Goal: Download file/media

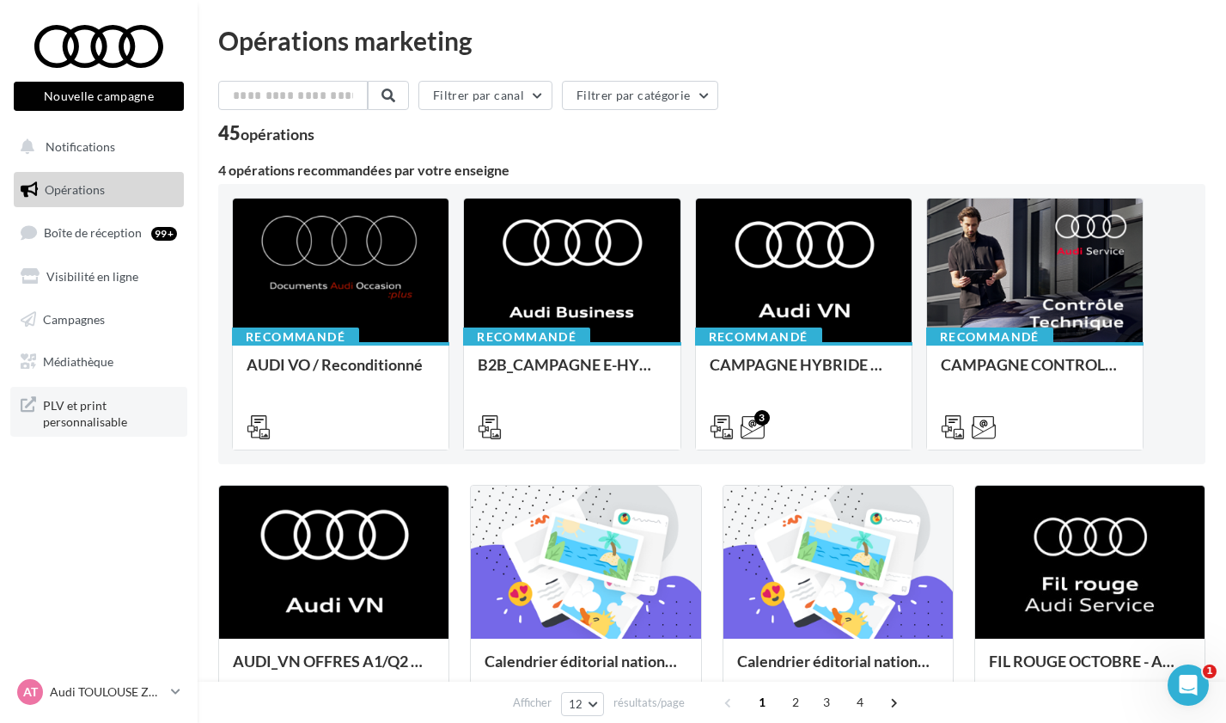
click at [88, 398] on span "PLV et print personnalisable" at bounding box center [110, 412] width 134 height 37
click at [90, 355] on span "Médiathèque" at bounding box center [78, 361] width 70 height 15
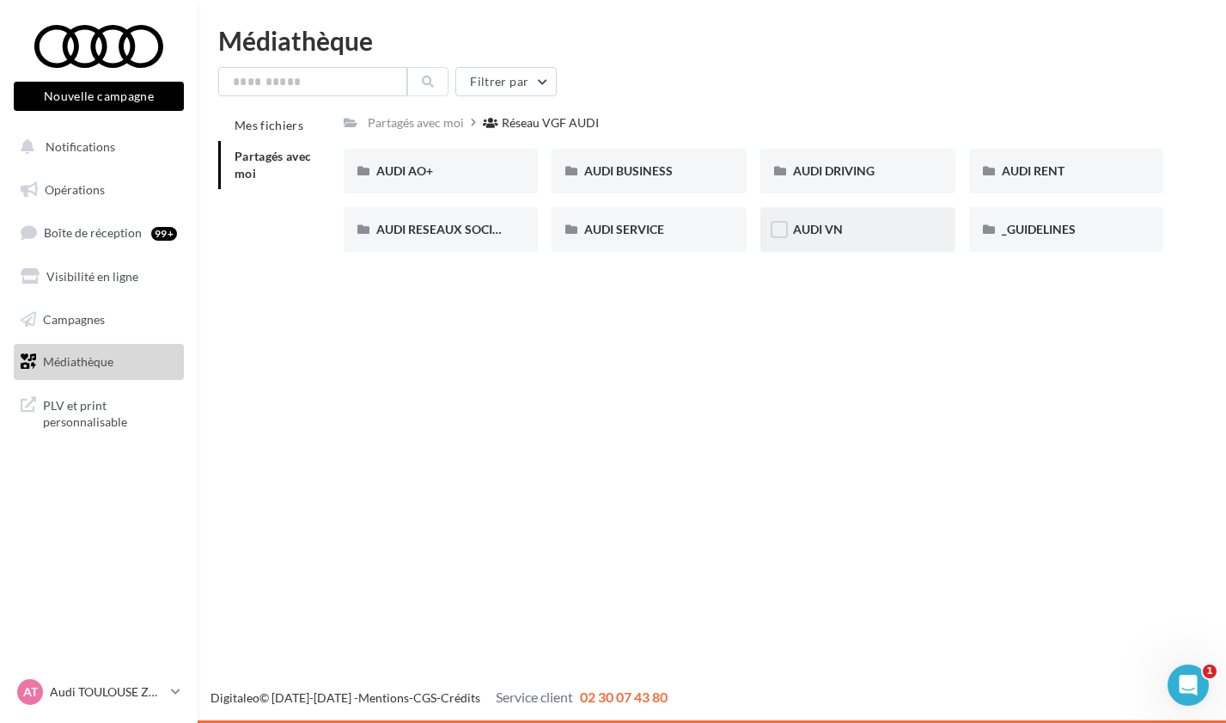
click at [809, 216] on div "AUDI VN" at bounding box center [857, 229] width 195 height 45
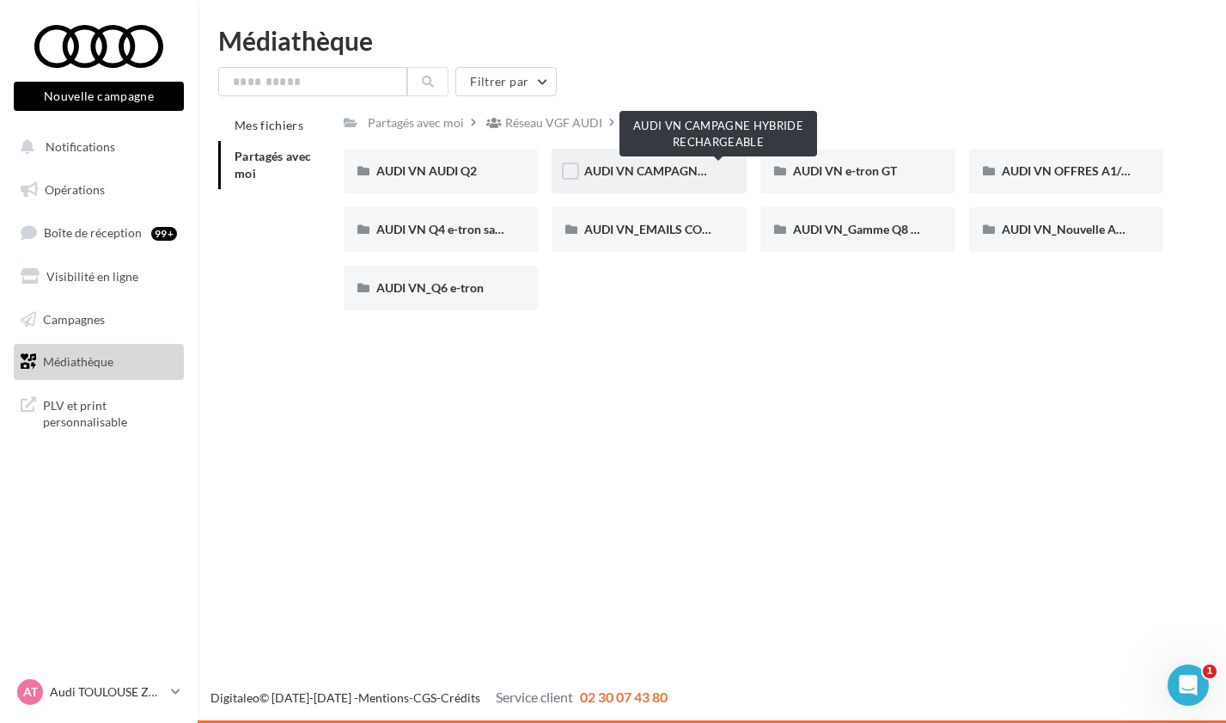
click at [662, 170] on span "AUDI VN CAMPAGNE HYBRIDE RECHARGEABLE" at bounding box center [719, 170] width 270 height 15
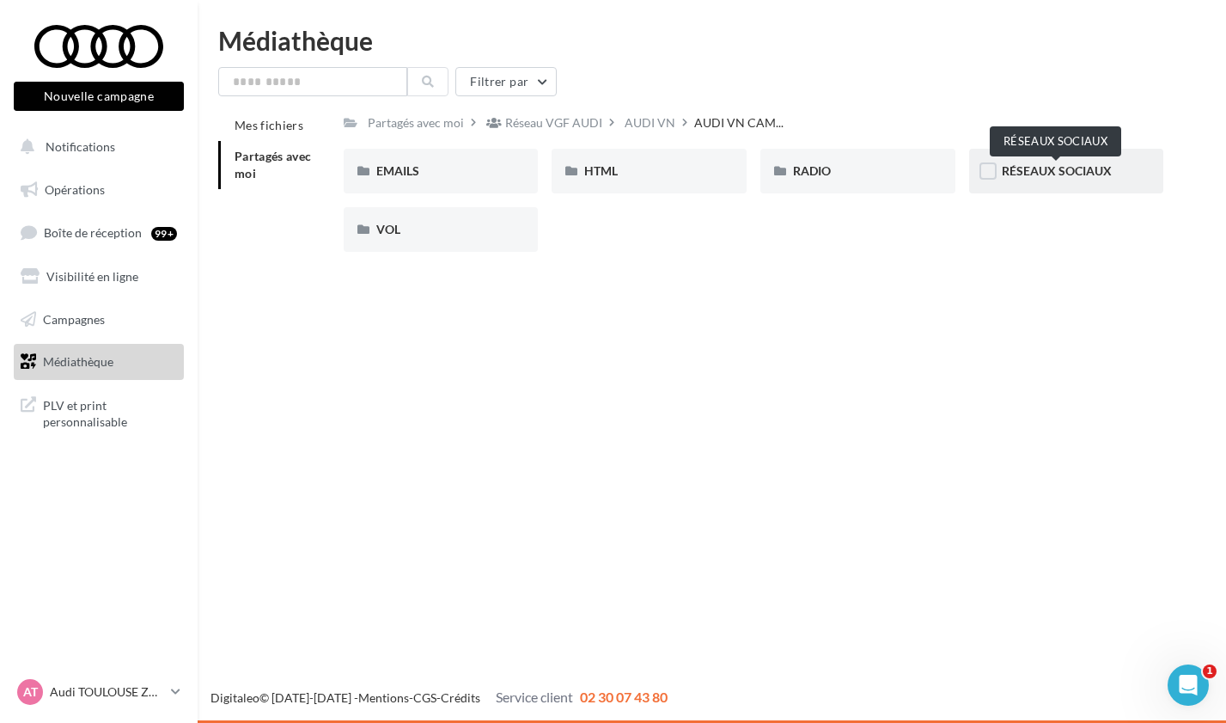
click at [1077, 174] on span "RÉSEAUX SOCIAUX" at bounding box center [1057, 170] width 110 height 15
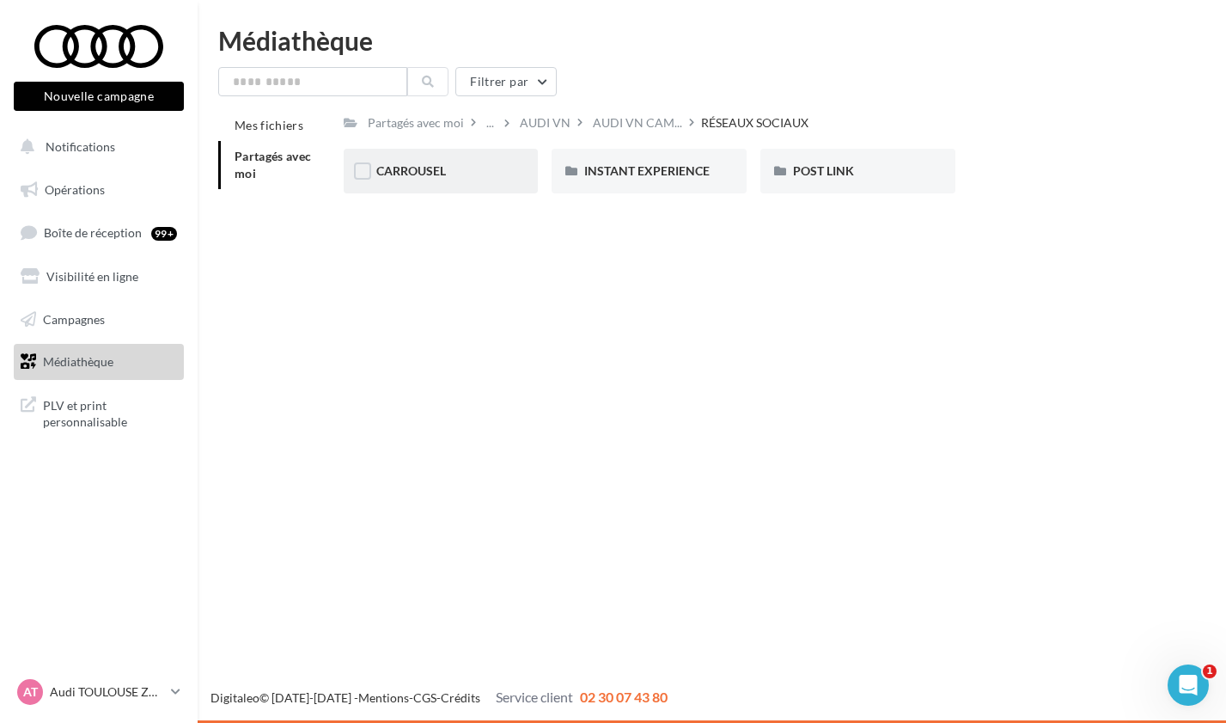
click at [473, 165] on div "CARROUSEL" at bounding box center [441, 170] width 130 height 17
click at [659, 179] on div "Q3 e-hybrid" at bounding box center [649, 170] width 130 height 17
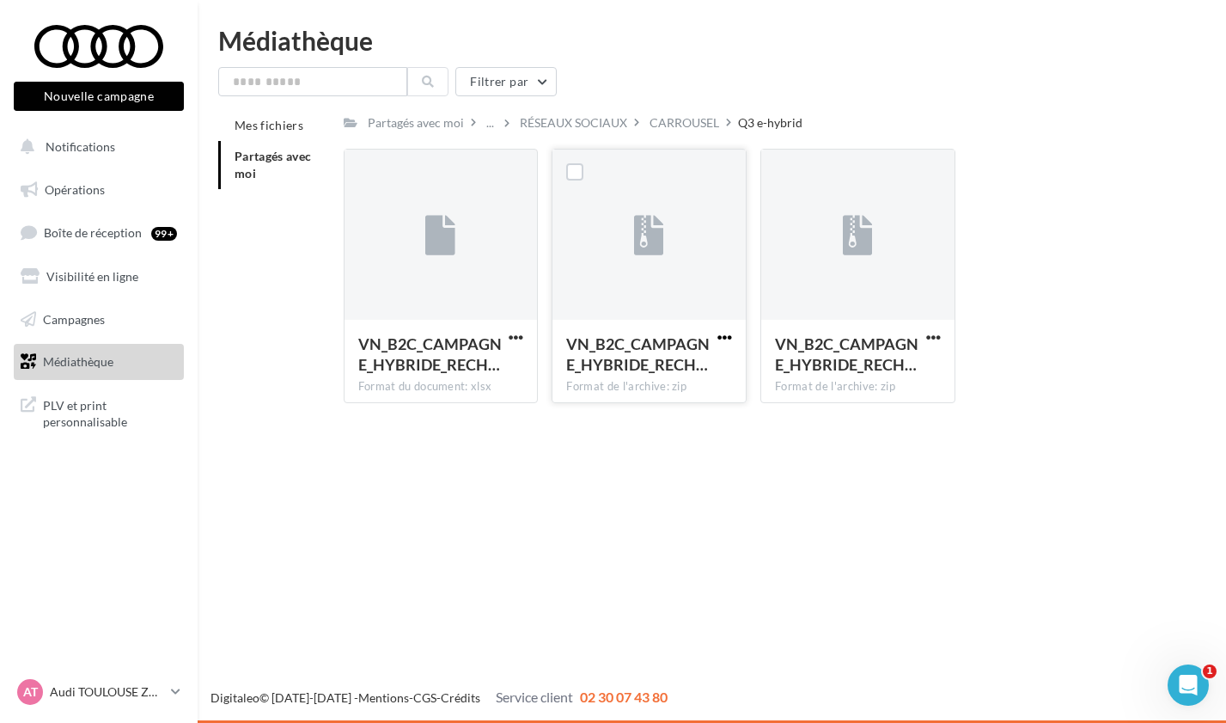
click at [726, 343] on span "button" at bounding box center [724, 337] width 15 height 15
click at [675, 379] on button "Télécharger" at bounding box center [650, 371] width 172 height 45
click at [487, 125] on div "..." at bounding box center [490, 123] width 15 height 24
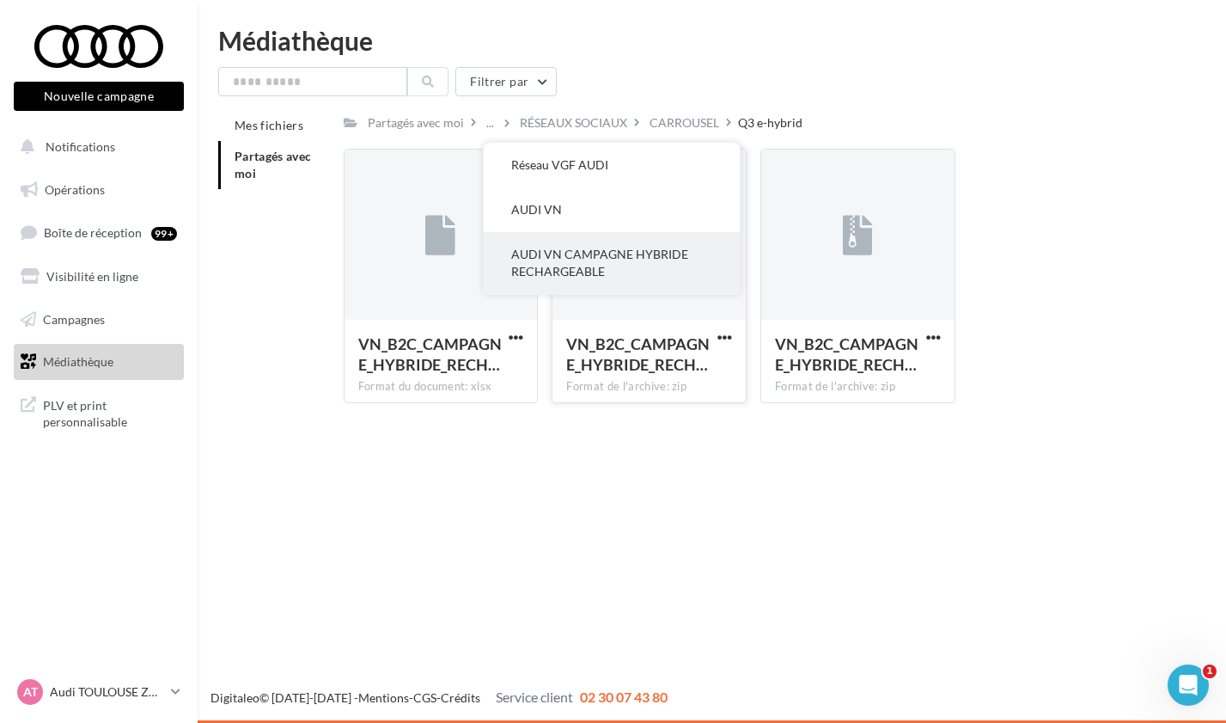
click at [543, 251] on button "AUDI VN CAMPAGNE HYBRIDE RECHARGEABLE" at bounding box center [612, 263] width 256 height 62
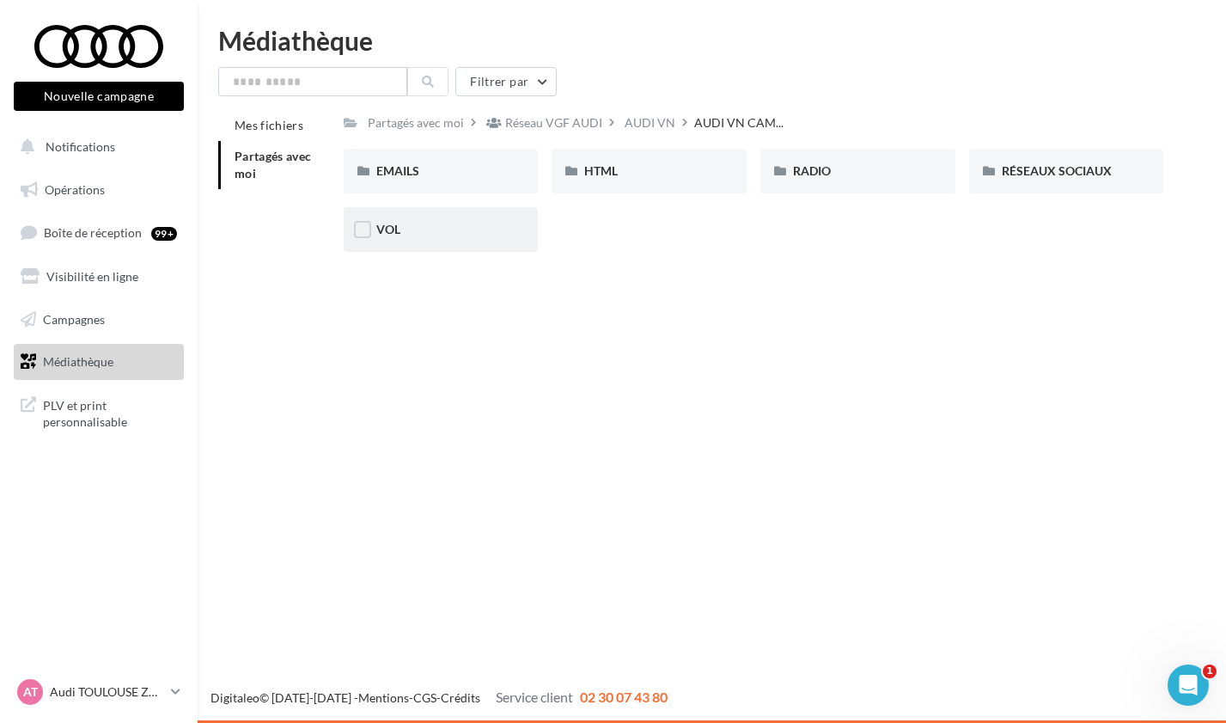
click at [485, 242] on div "VOL" at bounding box center [441, 229] width 195 height 45
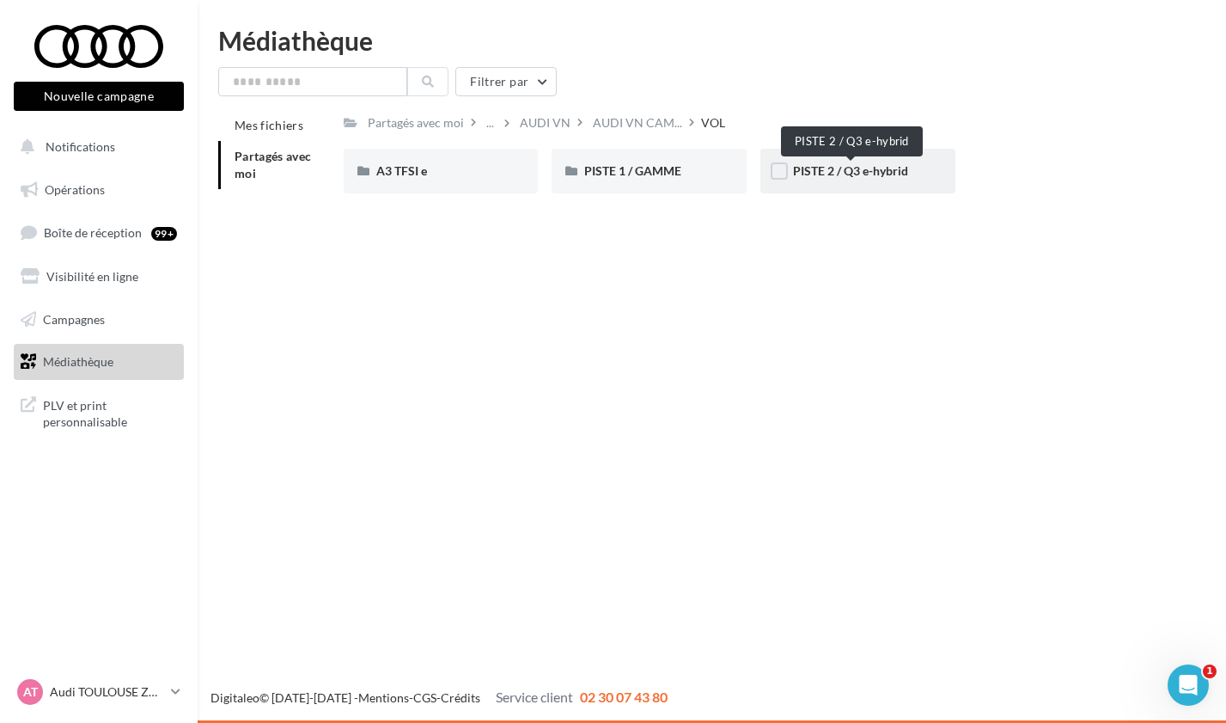
click at [803, 178] on span "PISTE 2 / Q3 e-hybrid" at bounding box center [850, 170] width 115 height 15
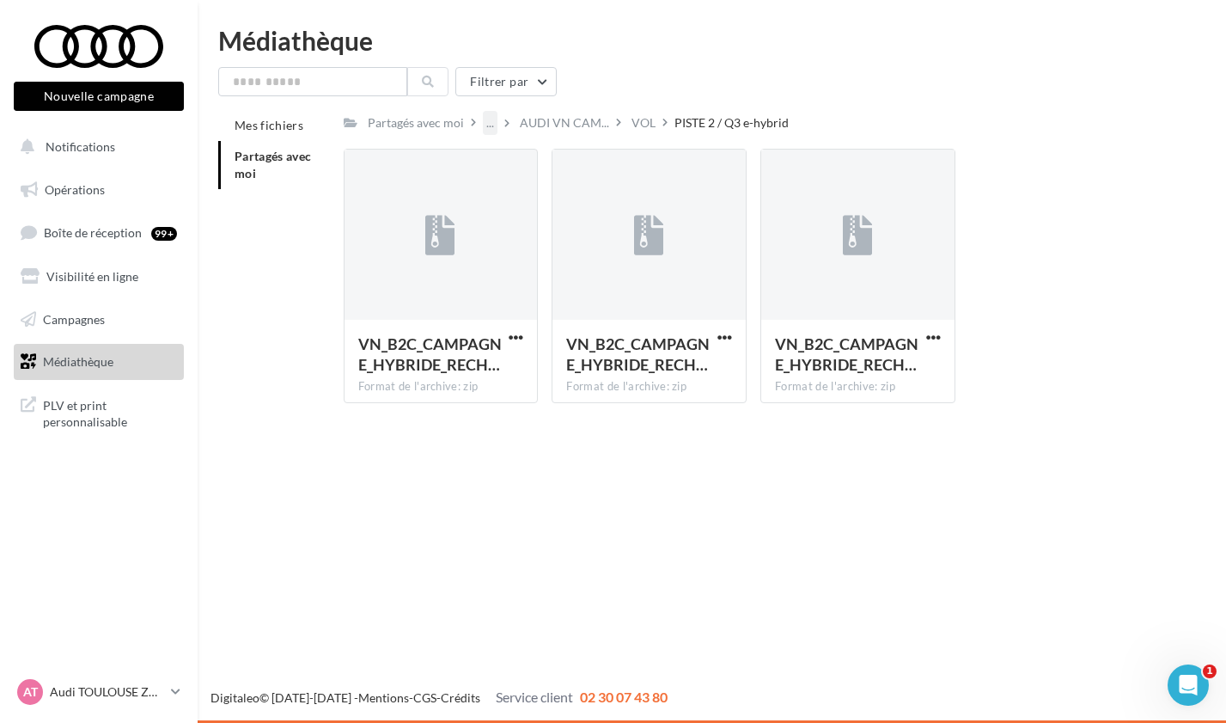
click at [489, 121] on div "..." at bounding box center [490, 123] width 15 height 24
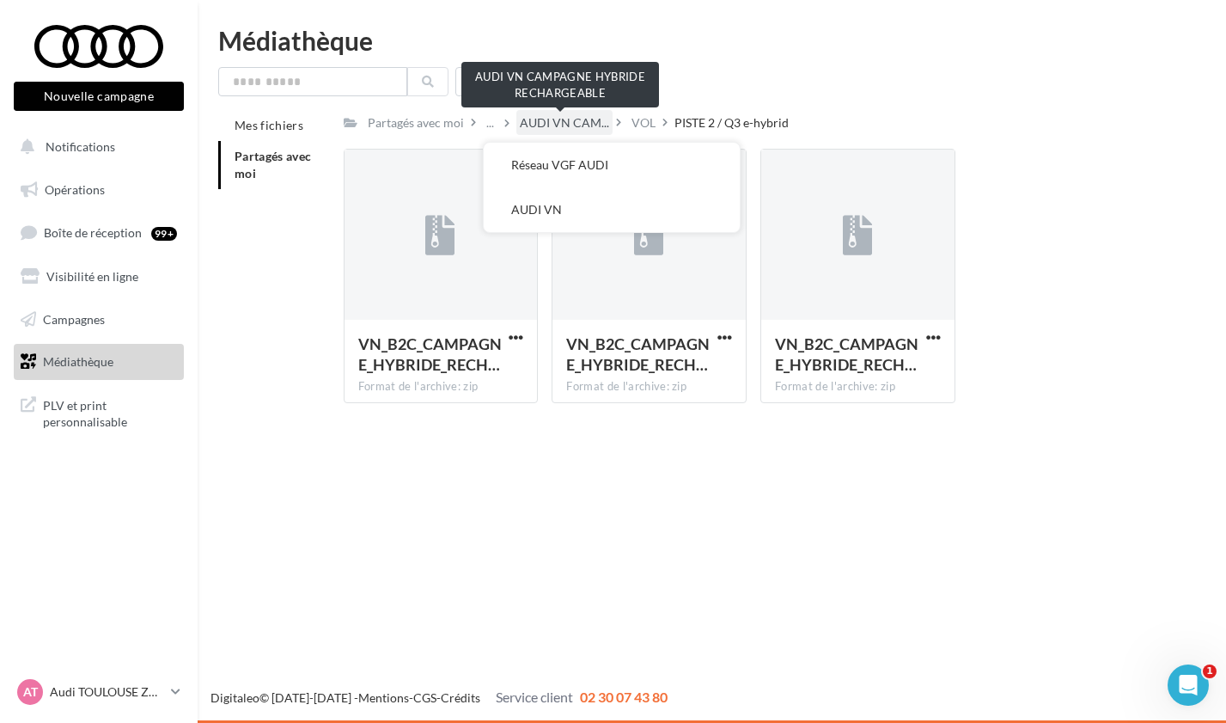
click at [579, 123] on span "AUDI VN CAM..." at bounding box center [564, 122] width 89 height 17
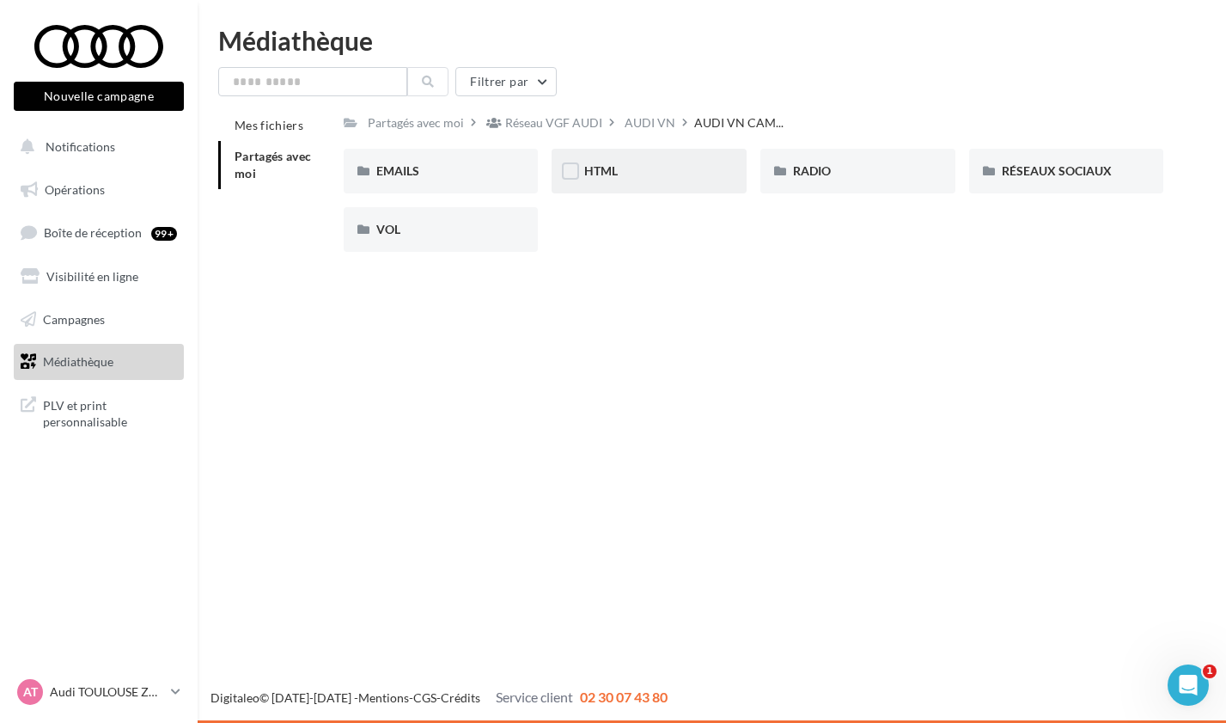
click at [609, 180] on div "HTML" at bounding box center [649, 171] width 195 height 45
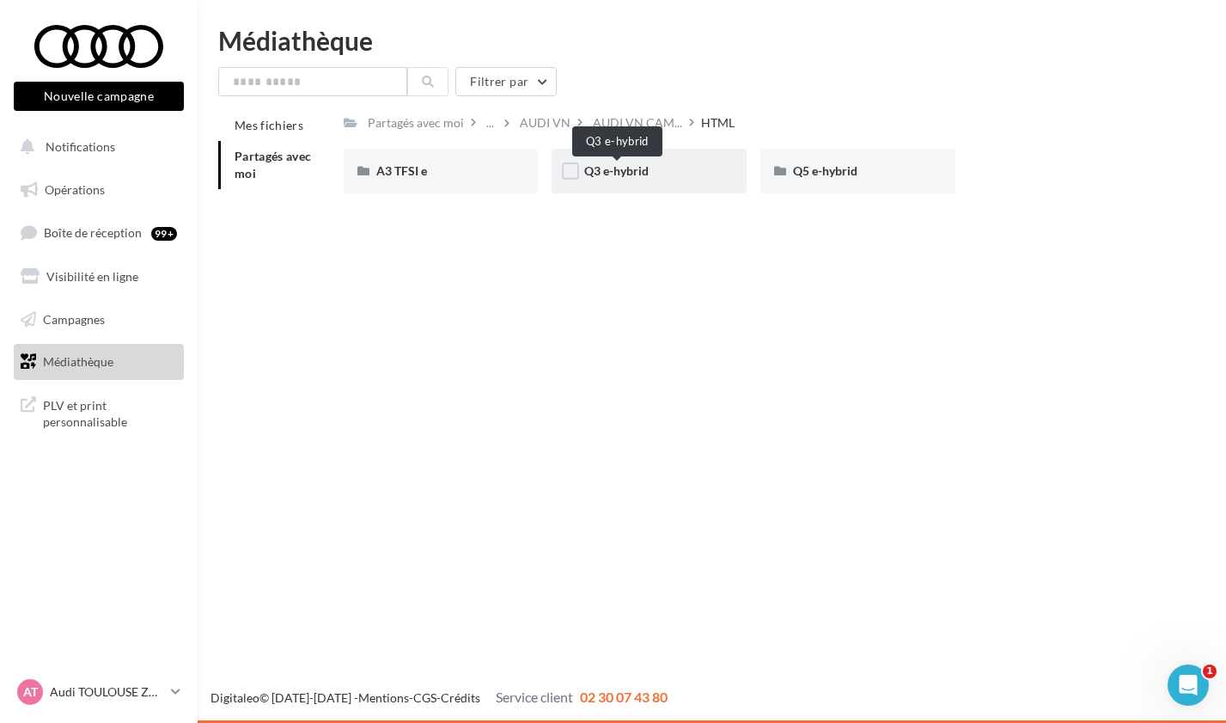
click at [646, 174] on span "Q3 e-hybrid" at bounding box center [616, 170] width 64 height 15
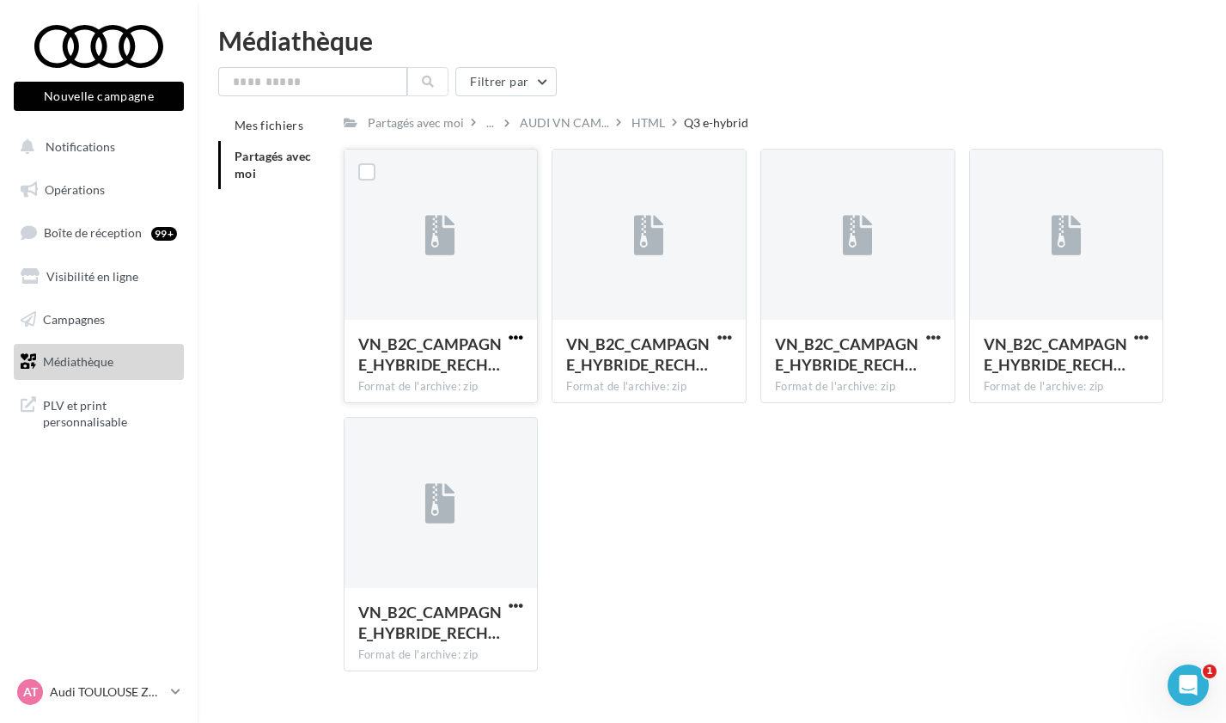
click at [515, 333] on span "button" at bounding box center [516, 337] width 15 height 15
click at [482, 386] on button "Télécharger" at bounding box center [441, 371] width 172 height 45
